Goal: Information Seeking & Learning: Learn about a topic

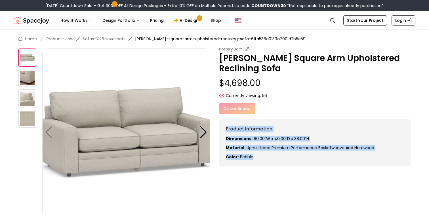
drag, startPoint x: 265, startPoint y: 159, endPoint x: 252, endPoint y: 125, distance: 35.8
click at [252, 125] on div "Product Information Dimensions: 80.00"W x 40.00"D x 38.00"H Material: Upholster…" at bounding box center [315, 143] width 192 height 48
drag, startPoint x: 252, startPoint y: 125, endPoint x: 272, endPoint y: 157, distance: 37.6
click at [272, 157] on div "Product Information Dimensions: 80.00"W x 40.00"D x 38.00"H Material: Upholster…" at bounding box center [315, 143] width 192 height 48
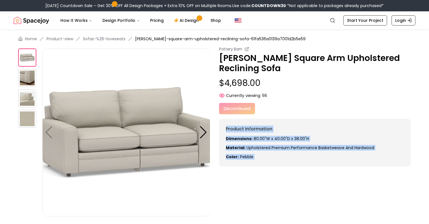
click at [272, 157] on p "Color: pebble" at bounding box center [315, 157] width 178 height 6
drag, startPoint x: 272, startPoint y: 157, endPoint x: 258, endPoint y: 124, distance: 35.8
click at [258, 124] on div "Product Information Dimensions: 80.00"W x 40.00"D x 38.00"H Material: Upholster…" at bounding box center [315, 143] width 192 height 48
drag, startPoint x: 258, startPoint y: 124, endPoint x: 275, endPoint y: 156, distance: 35.9
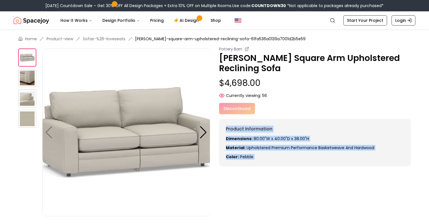
click at [275, 156] on div "Product Information Dimensions: 80.00"W x 40.00"D x 38.00"H Material: Upholster…" at bounding box center [315, 143] width 192 height 48
click at [275, 156] on p "Color: pebble" at bounding box center [315, 157] width 178 height 6
drag, startPoint x: 275, startPoint y: 156, endPoint x: 262, endPoint y: 125, distance: 33.7
click at [262, 125] on div "Product Information Dimensions: 80.00"W x 40.00"D x 38.00"H Material: Upholster…" at bounding box center [315, 143] width 192 height 48
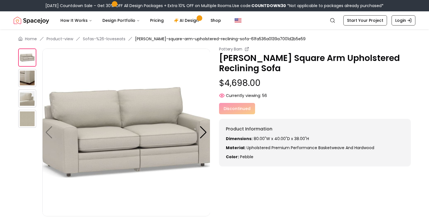
click at [29, 81] on img at bounding box center [27, 78] width 18 height 18
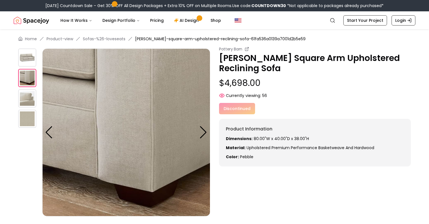
click at [30, 101] on img at bounding box center [27, 98] width 18 height 18
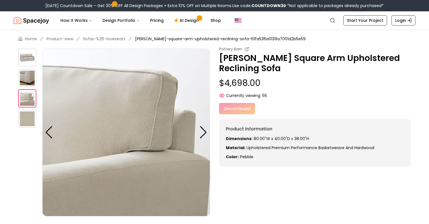
click at [30, 126] on img at bounding box center [27, 119] width 18 height 18
